Goal: Transaction & Acquisition: Obtain resource

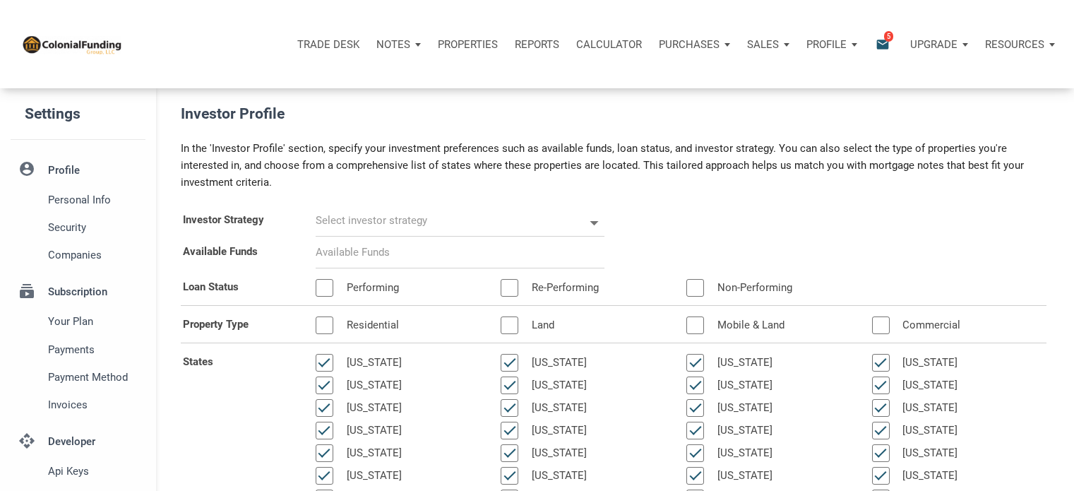
scroll to position [100, 0]
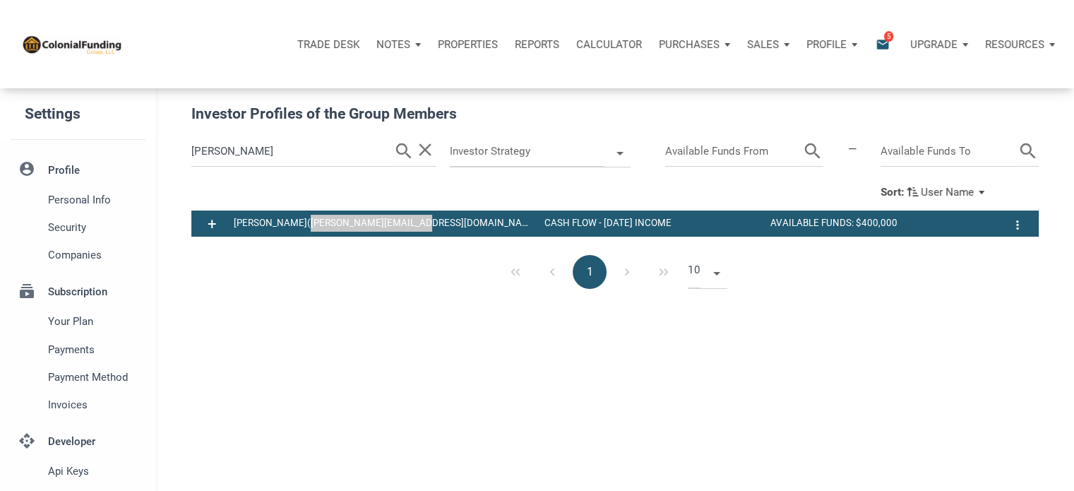
click at [842, 47] on p "Profile" at bounding box center [826, 44] width 40 height 13
click at [429, 42] on div "Sales" at bounding box center [398, 44] width 61 height 42
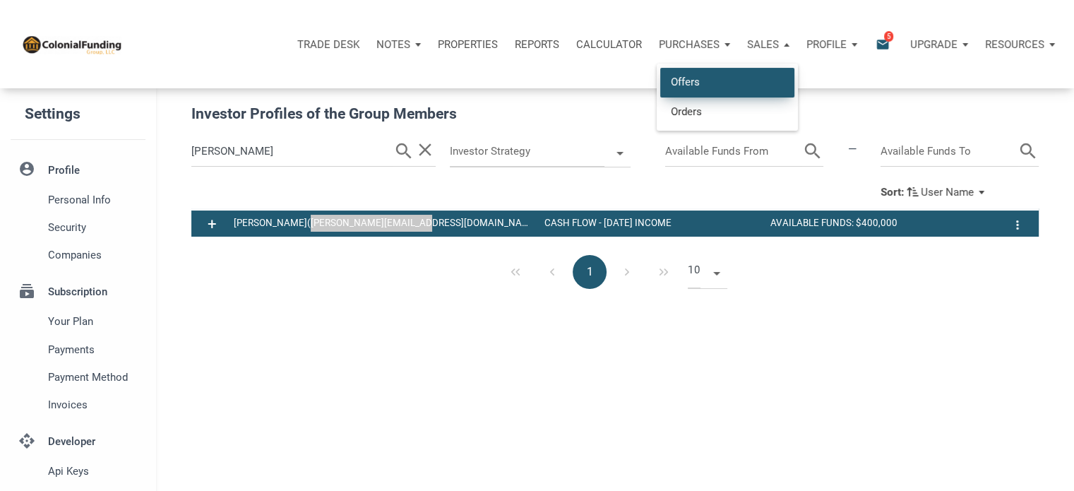
click at [690, 80] on link "Offers" at bounding box center [727, 82] width 134 height 29
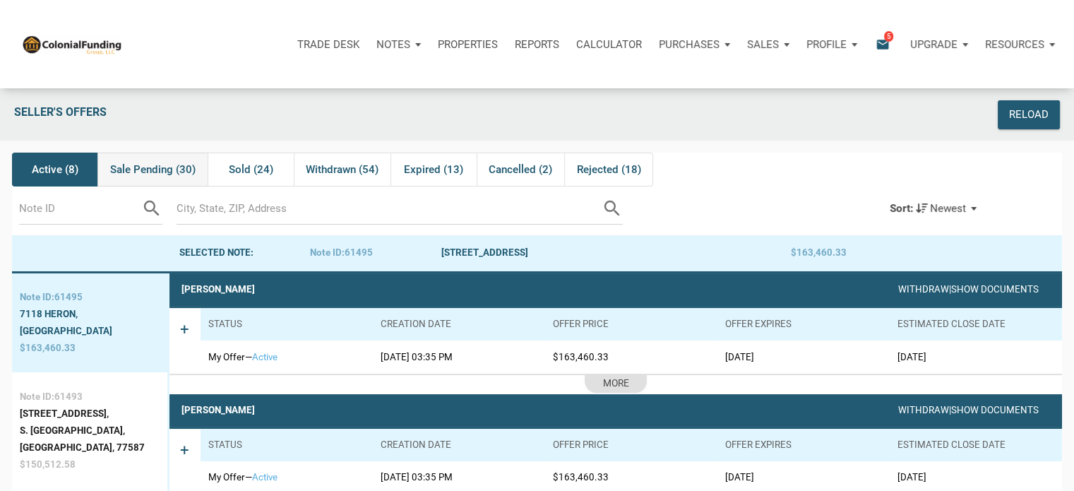
click at [134, 174] on span "Sale Pending (30)" at bounding box center [152, 169] width 85 height 17
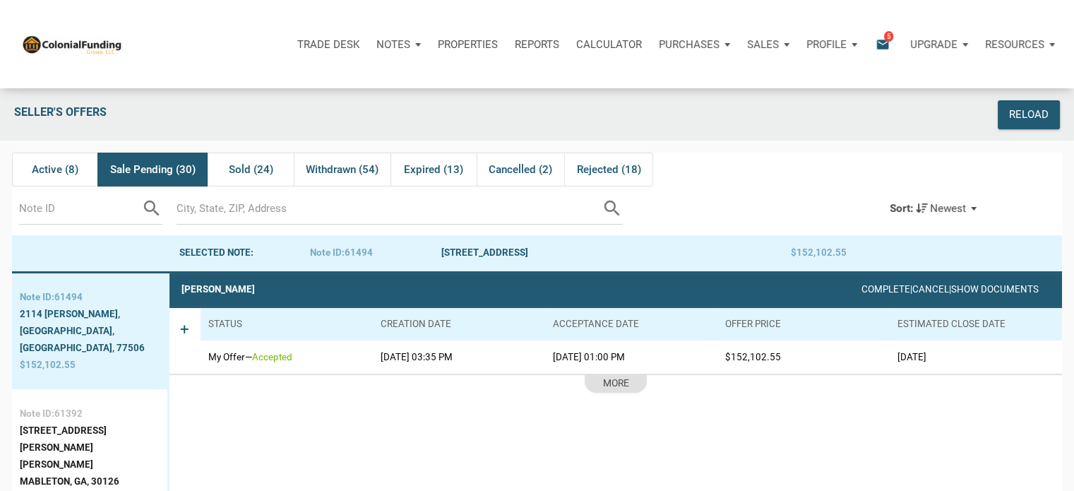
click at [966, 291] on link "Show Documents" at bounding box center [995, 289] width 86 height 11
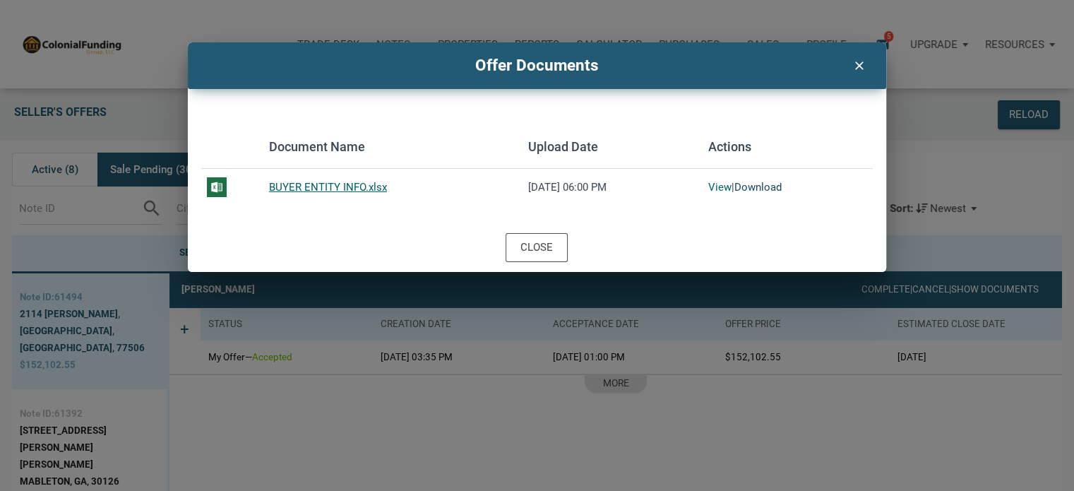
click at [762, 189] on link "Download" at bounding box center [757, 187] width 47 height 13
click at [767, 186] on link "Download" at bounding box center [757, 187] width 47 height 13
click at [859, 67] on icon "clear" at bounding box center [858, 64] width 17 height 18
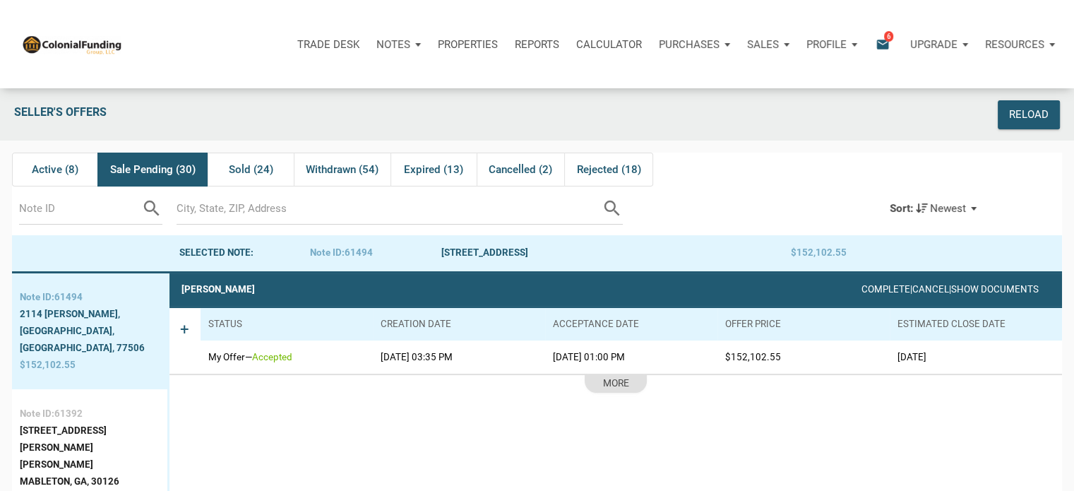
click at [395, 47] on p "Notes" at bounding box center [393, 44] width 34 height 13
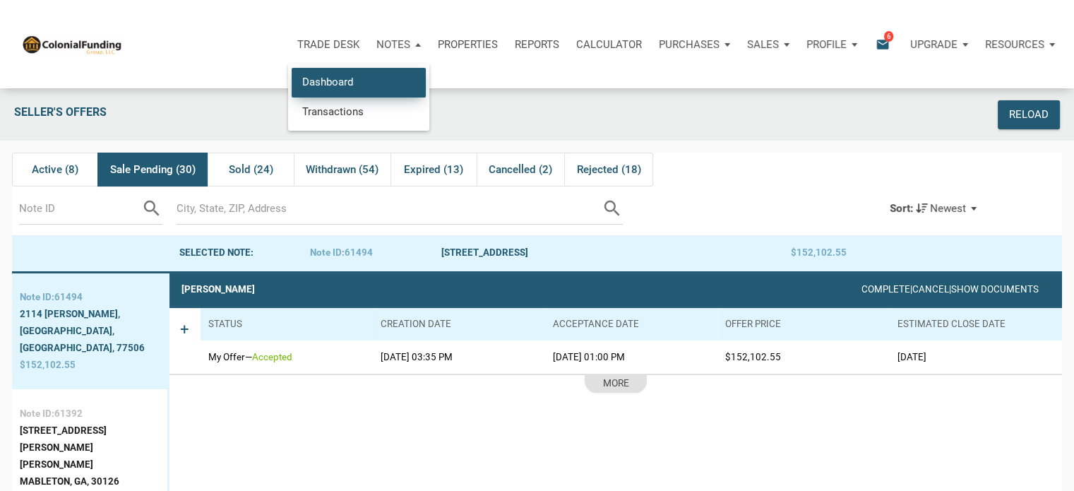
click at [336, 82] on link "Dashboard" at bounding box center [359, 82] width 134 height 29
